Goal: Information Seeking & Learning: Learn about a topic

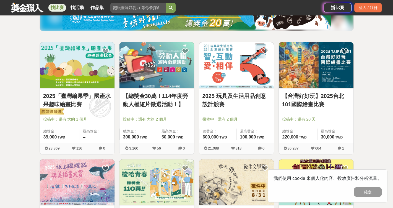
scroll to position [85, 0]
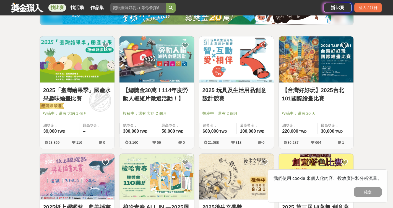
click at [226, 90] on link "2025 玩具及生活用品創意設計競賽" at bounding box center [236, 94] width 68 height 17
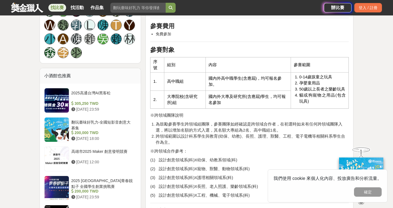
scroll to position [398, 0]
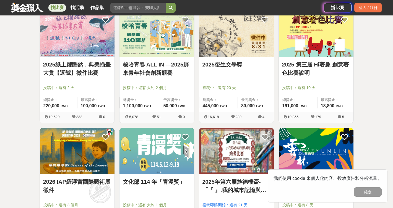
scroll to position [228, 0]
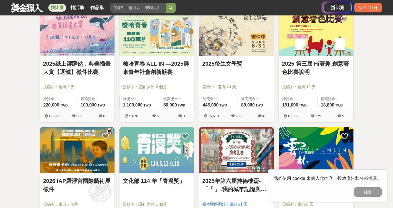
click at [225, 64] on link "2025後生文學獎" at bounding box center [236, 64] width 68 height 8
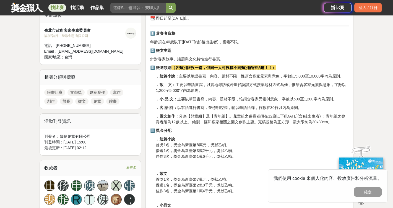
scroll to position [199, 0]
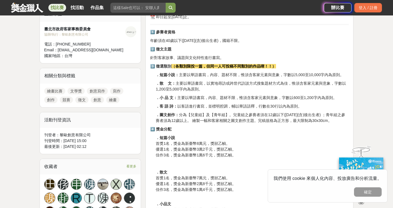
click at [210, 106] on p "．客 語 詩： 以客語進行書寫，並標明腔調，輔以華語語釋，行數在30行以內為原則。" at bounding box center [252, 107] width 193 height 6
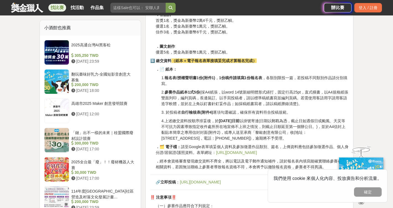
scroll to position [420, 0]
click at [214, 114] on p "3. 於投稿者 自行檢核表(附件4) 逐項勾選確認，確保所有資料符合投稿規範。" at bounding box center [254, 113] width 187 height 6
click at [212, 129] on p "4.上述繳交資料按順序排妥後，於 [DATE]日前 以掛號寄達(日期以郵戳為憑，截止日如遇假日或颱風、天災等不可抗力因素導致指定收件處所所在地宣佈不上班之情況…" at bounding box center [254, 130] width 187 height 23
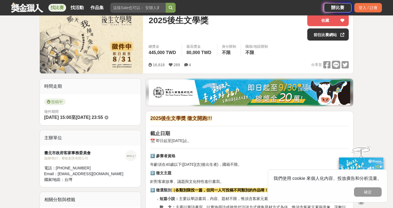
scroll to position [55, 0]
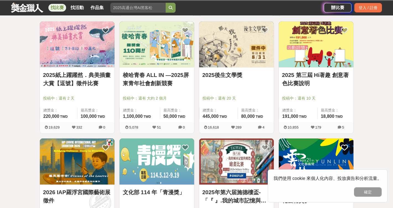
scroll to position [228, 0]
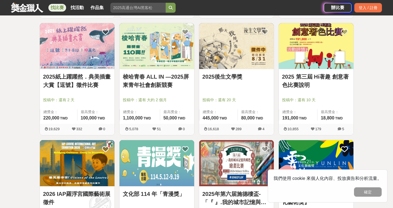
scroll to position [206, 0]
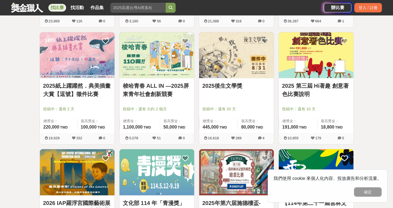
click at [319, 82] on link "2025 第三屆 Hi著趣 創意著色比賽說明" at bounding box center [316, 90] width 68 height 17
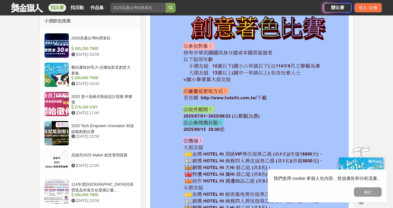
scroll to position [475, 0]
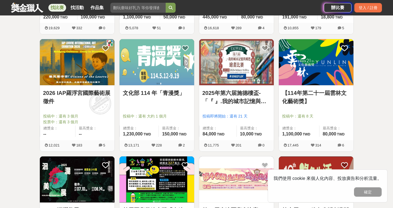
scroll to position [317, 0]
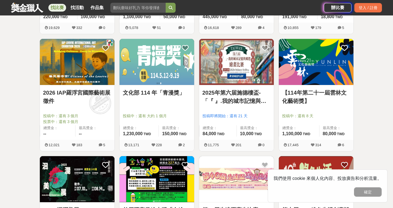
click at [87, 95] on link "2026 IAP羅浮宮國際藝術展徵件" at bounding box center [77, 97] width 68 height 17
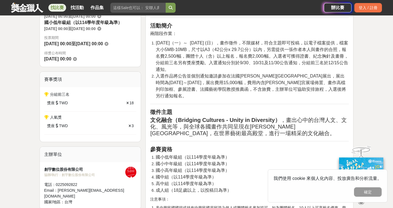
scroll to position [243, 0]
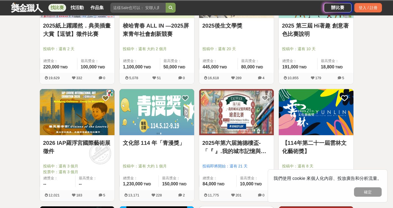
scroll to position [317, 0]
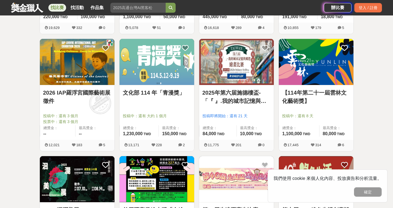
click at [22, 121] on div "全部 設計 影像 寫作 商業 音樂 運動 其他 國際 所有分類 進階篩選 193 個比賽 綜合 熱門 獎金 截止 最新 繪畫比賽 平面設計比賽 產品設計比賽 …" at bounding box center [196, 148] width 393 height 877
click at [222, 74] on img at bounding box center [236, 62] width 75 height 46
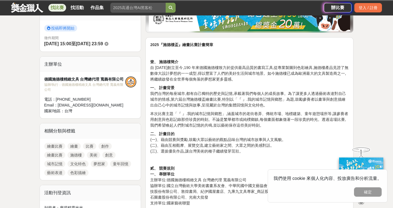
scroll to position [155, 0]
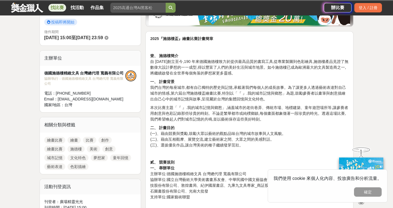
click at [215, 160] on p "貳、 競賽規則 一、 舉辦單位 主辦單位:德國施德樓精緻文具 台灣總代理 寬義有限公司 協辦單位:國立台灣藝術大學美術書畫系友會、中華民國中國文藝協會、台灣教…" at bounding box center [249, 180] width 198 height 41
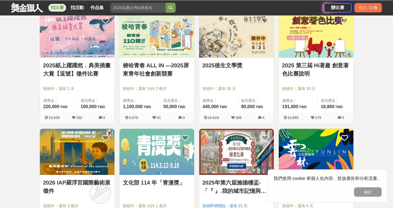
scroll to position [280, 0]
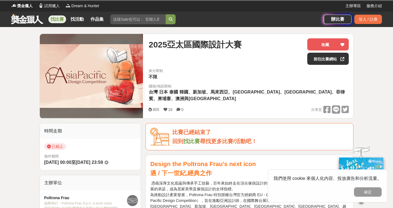
click at [125, 19] on input "search" at bounding box center [137, 19] width 55 height 10
click at [27, 5] on span "獎金獵人" at bounding box center [24, 6] width 15 height 6
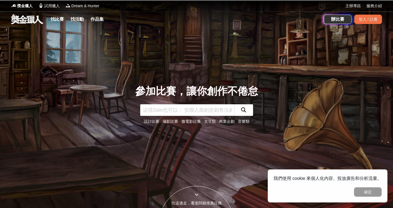
click at [169, 113] on input "text" at bounding box center [187, 110] width 94 height 12
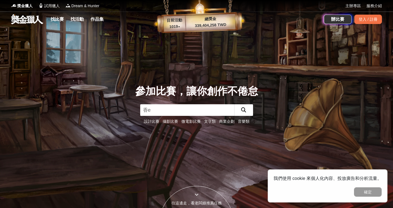
type input "香e"
click at [152, 122] on link "設計比賽" at bounding box center [151, 121] width 15 height 4
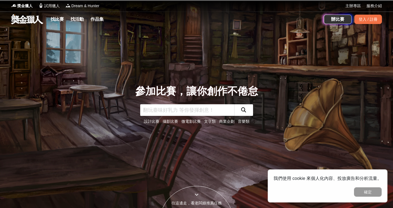
click at [212, 124] on div "設計比賽 攝影比賽 微電影比賽 文字類 商業企劃 音樂類" at bounding box center [196, 122] width 123 height 6
click at [210, 122] on link "文字類" at bounding box center [210, 121] width 12 height 4
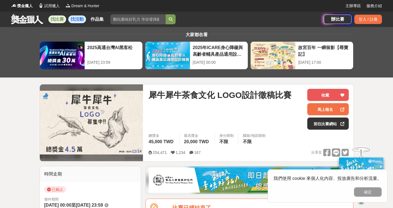
click at [76, 21] on link "找活動" at bounding box center [77, 19] width 18 height 8
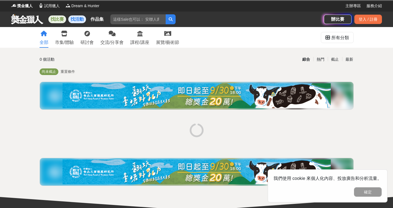
click at [56, 22] on link "找比賽" at bounding box center [57, 19] width 18 height 8
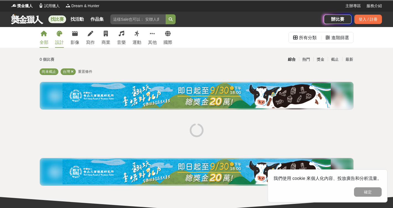
click at [58, 38] on link "設計" at bounding box center [59, 37] width 9 height 21
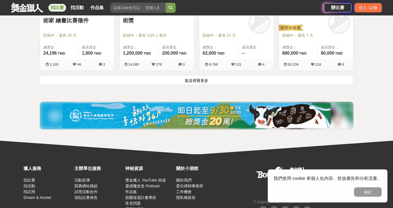
scroll to position [752, 0]
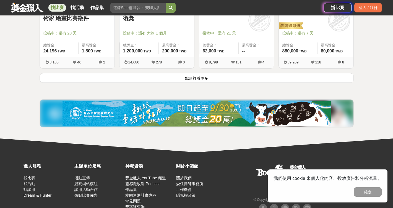
click at [188, 81] on button "點這裡看更多" at bounding box center [197, 78] width 314 height 10
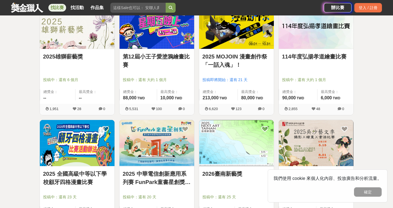
scroll to position [951, 0]
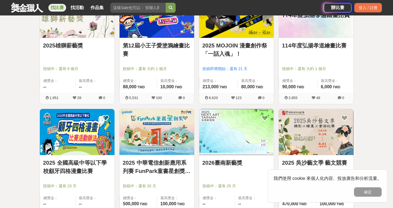
click at [84, 136] on img at bounding box center [77, 132] width 75 height 46
